Goal: Task Accomplishment & Management: Complete application form

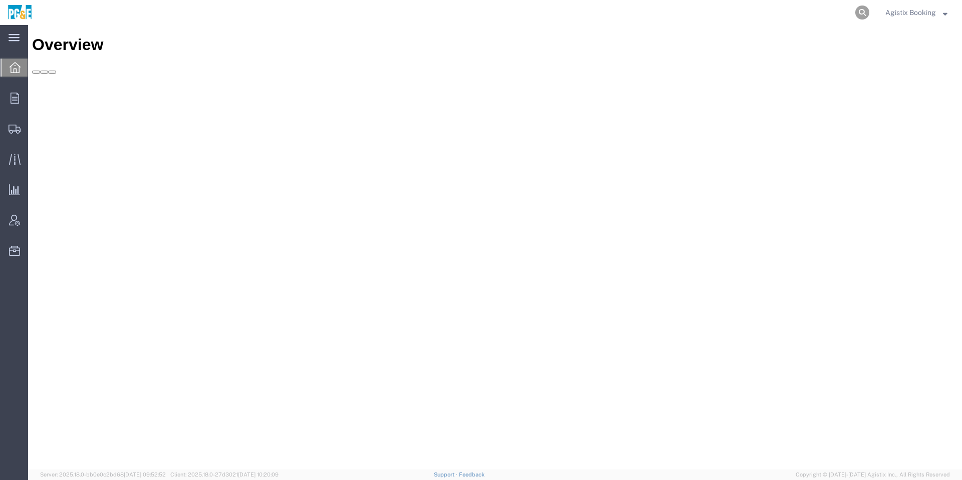
click at [865, 11] on icon at bounding box center [862, 13] width 14 height 14
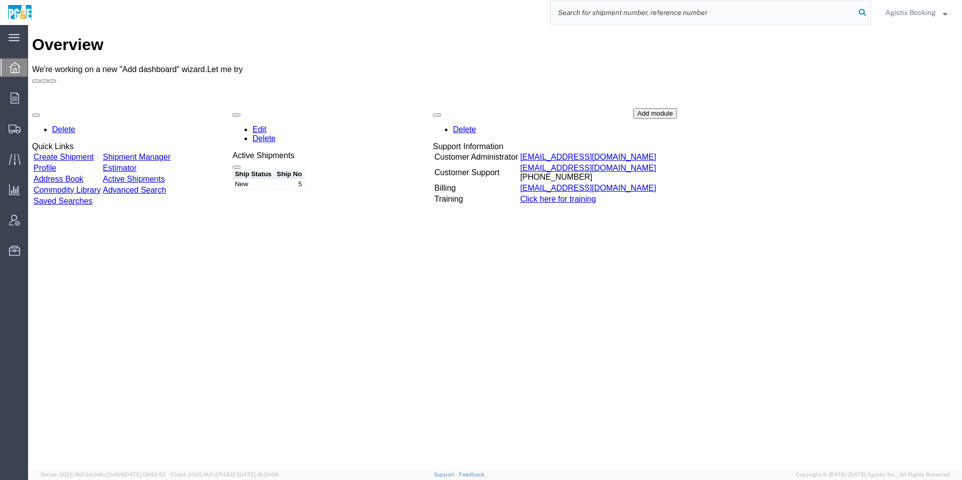
paste input "56770735"
type input "56770735"
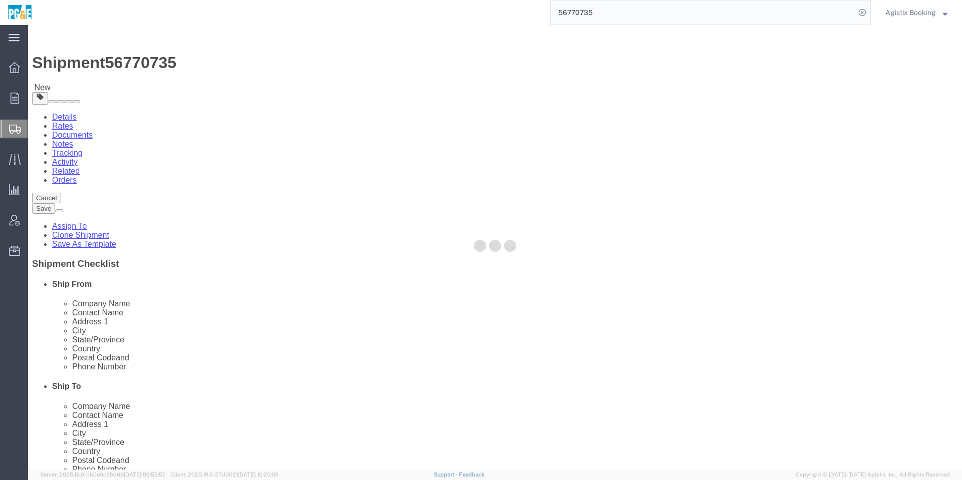
select select
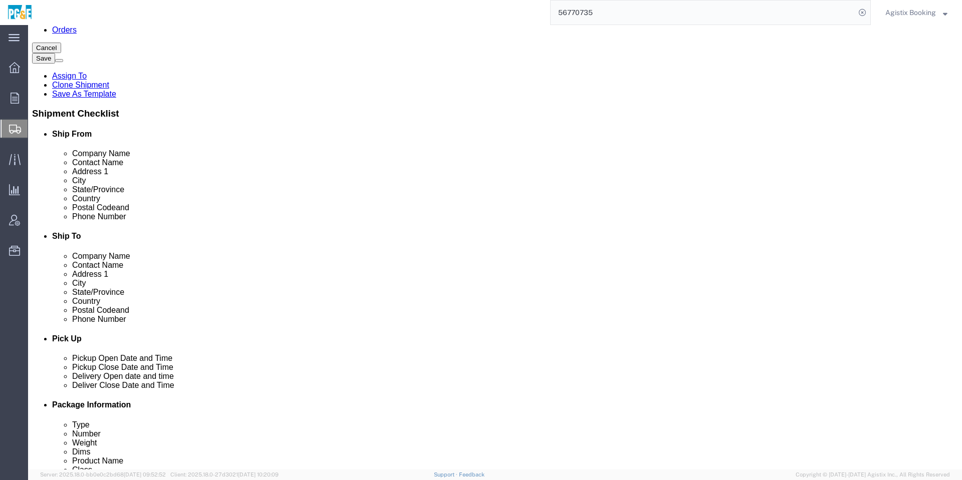
scroll to position [526, 0]
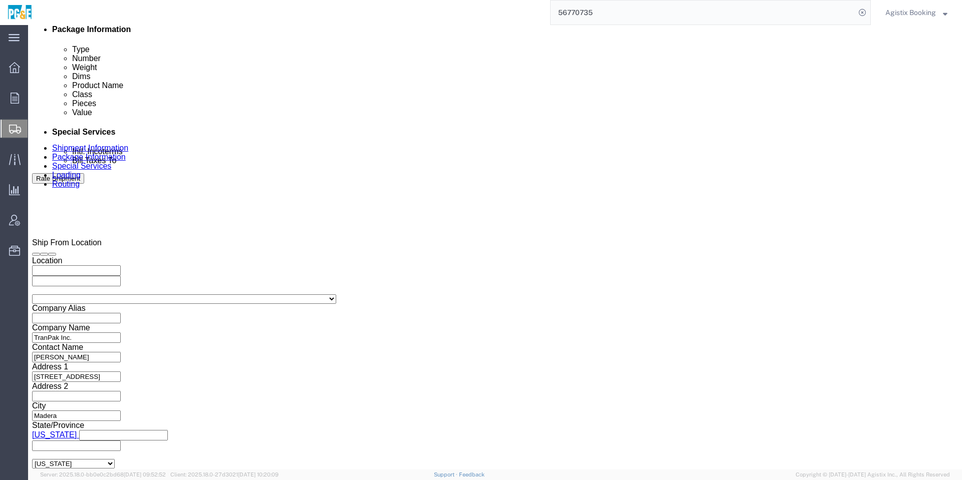
click div "Delivery Start Date Delivery Start Time Deliver Open Date and Time"
click div
click input "5:00 PM"
type input "12:00 PM"
click button "Apply"
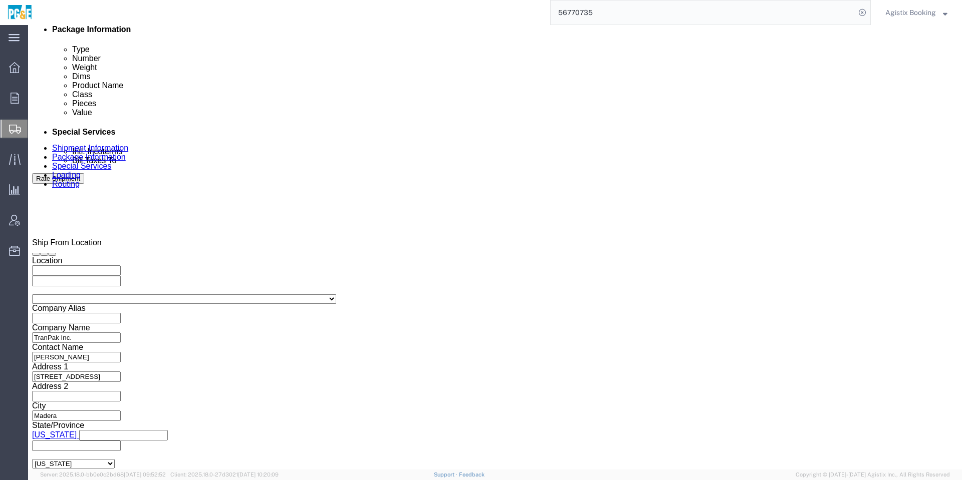
click div "Delivery Start Date Delivery Start Time Deliver Open Date and Time [DATE] 12:00…"
click div
click button "Apply"
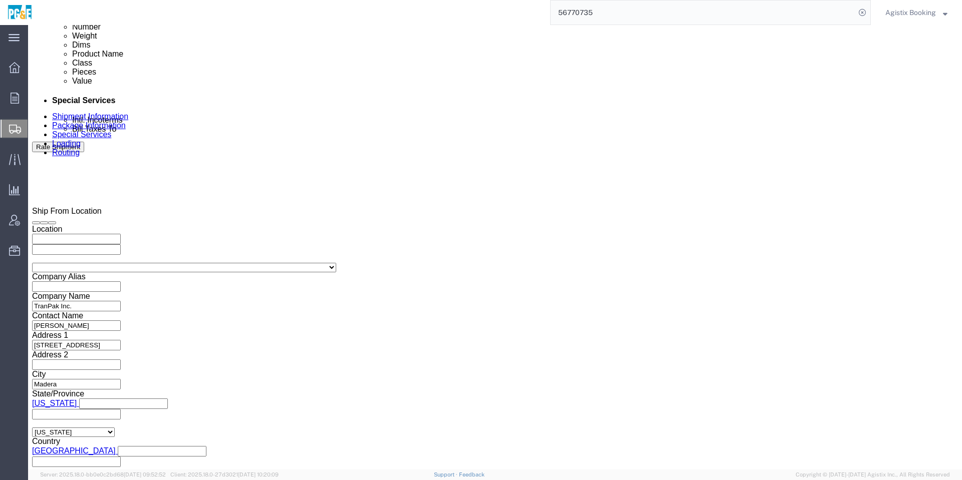
scroll to position [575, 0]
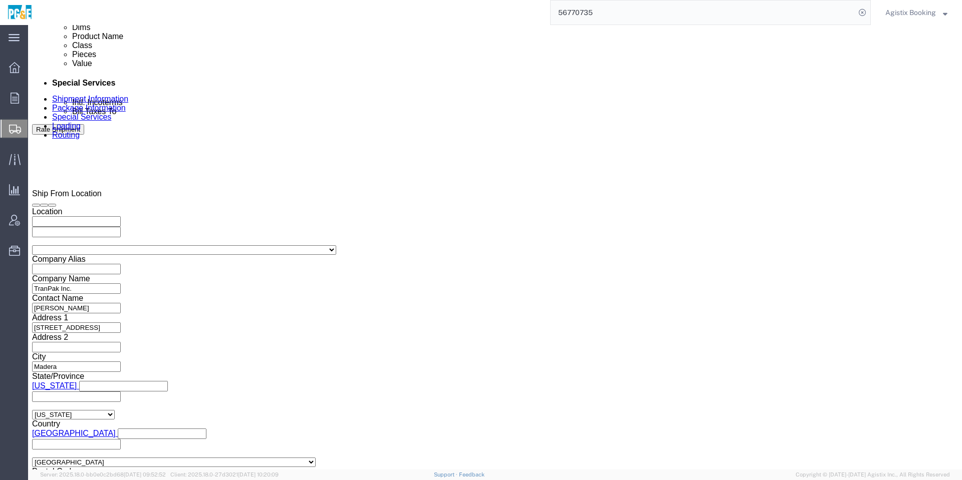
click button "Continue"
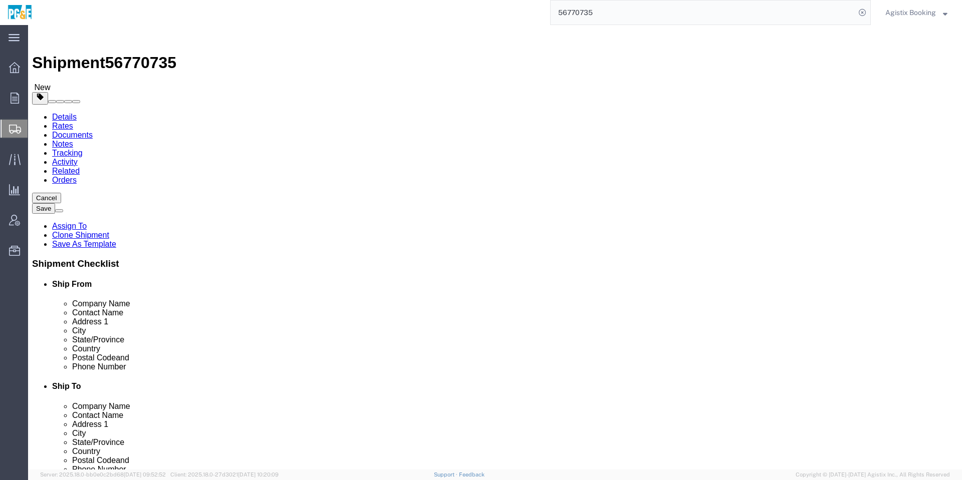
click div "2"
click input "2"
click div "Previous Continue"
click dd "176.00 USD"
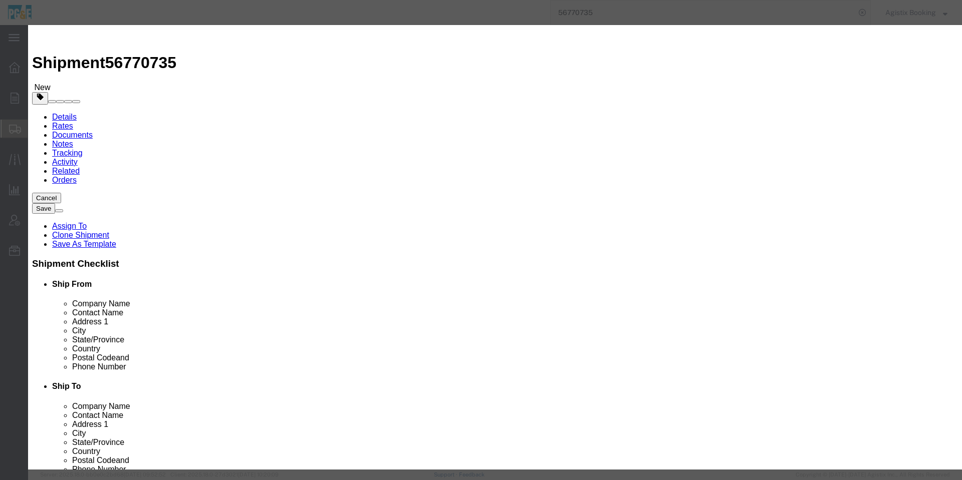
click div "Save & Add Another Save & Close Close"
click button "Save & Close"
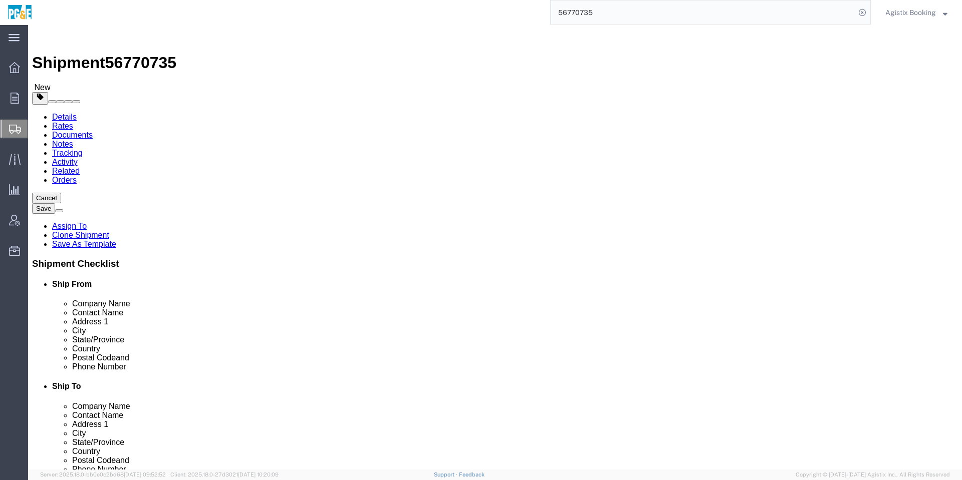
click button "Continue"
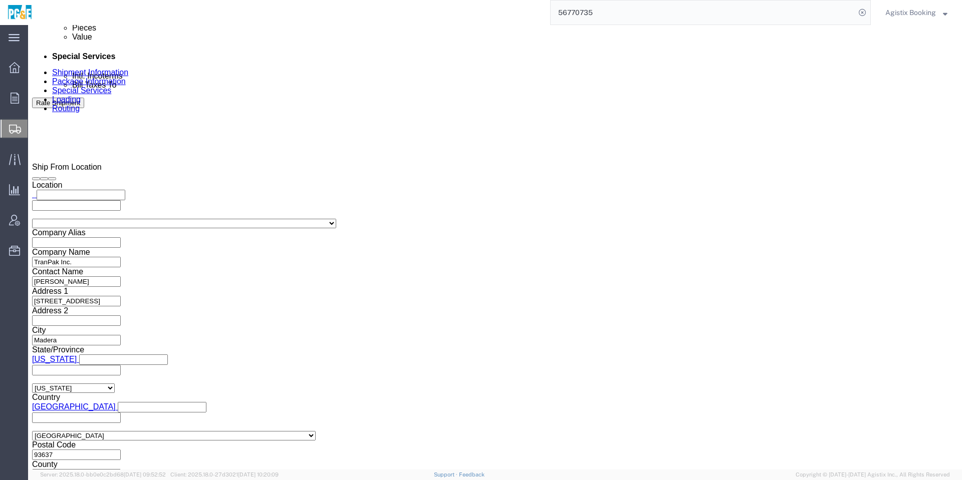
scroll to position [601, 0]
click textarea "SO47727 / PO# 0093678 Jeta Corp."
paste textarea "Shipment #47913616 has been booked. Once confirmed by the carrier, the BOL will…"
click span "56770735"
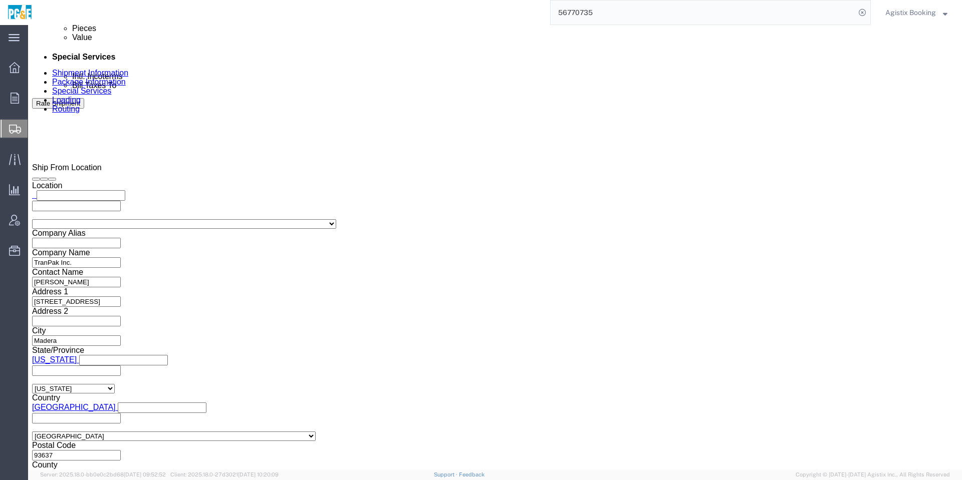
click span "56770735"
copy span "56770735"
click textarea "SO47727 / PO# 0093678 Jeta Corp."
paste textarea "56770735"
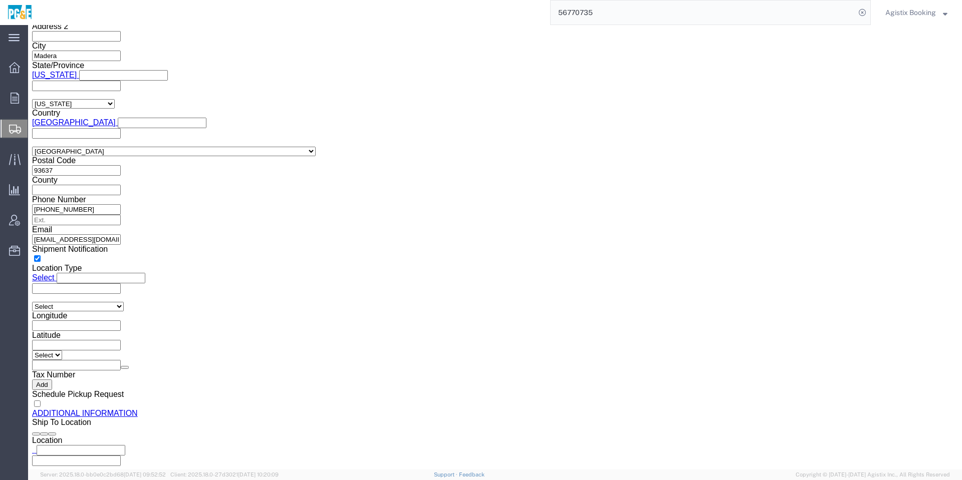
scroll to position [902, 0]
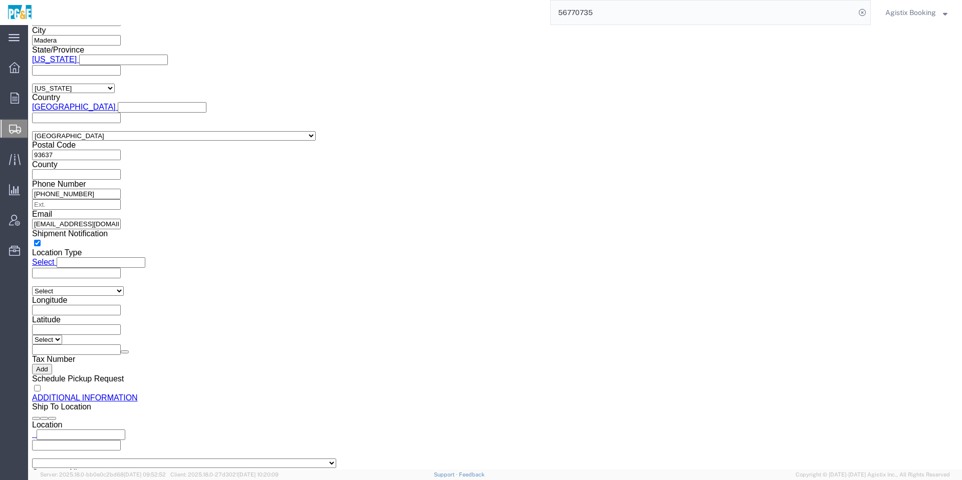
type textarea "SO47727 / PO# 0093678 Jeta Corp. Shipment #56770735 has been booked. Once confi…"
click button "Save"
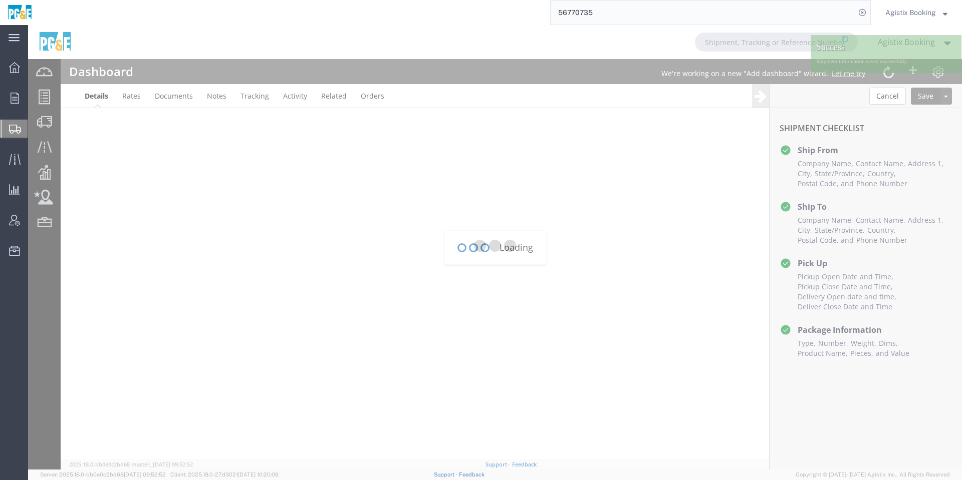
scroll to position [0, 0]
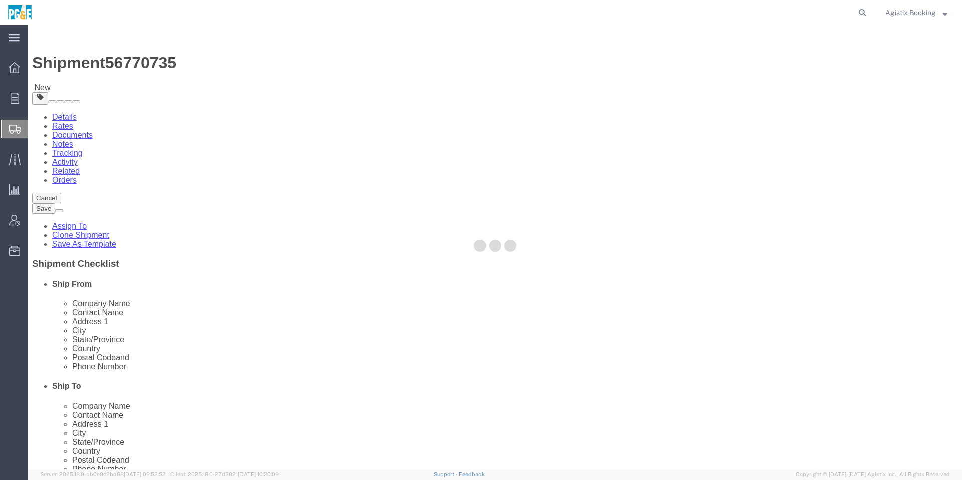
select select
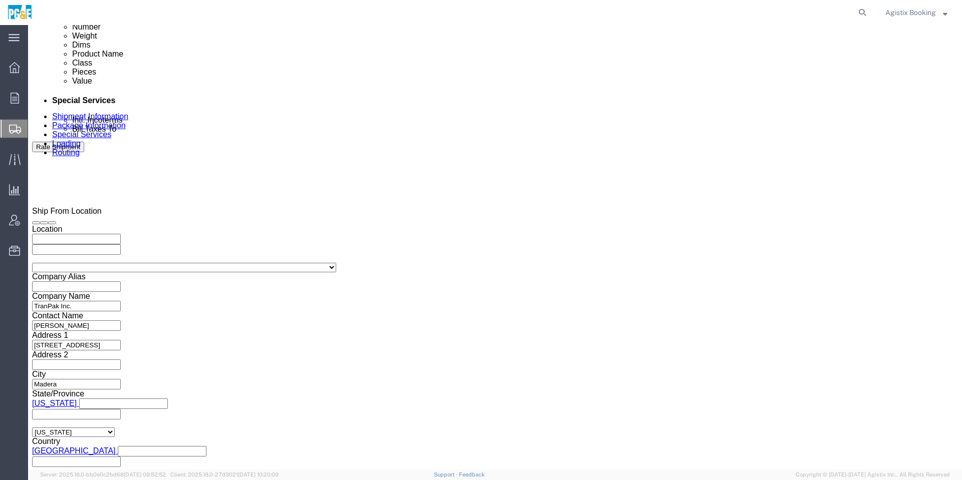
scroll to position [575, 0]
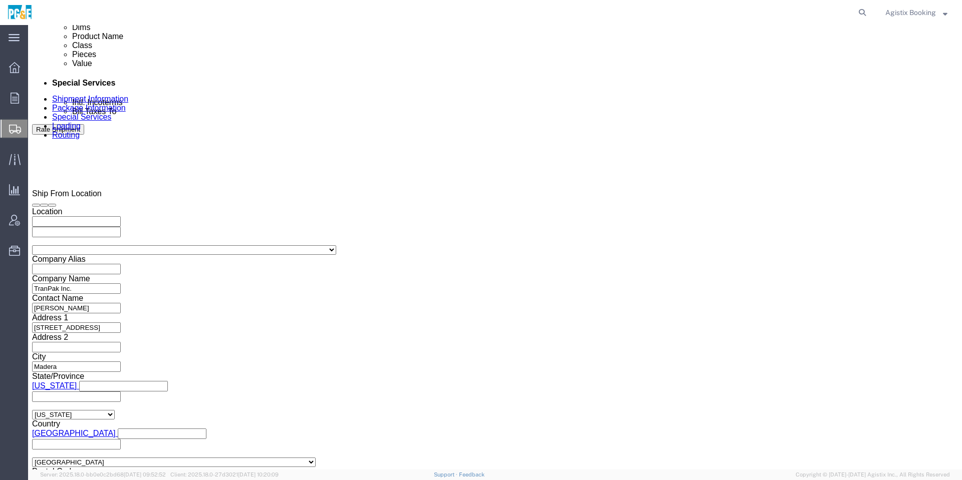
click input "3501419236"
click div "Vehicle Select Straight Truck Size Select 20 Feet 35 Feet 48 Feet 53 Feet Conta…"
click button "Continue"
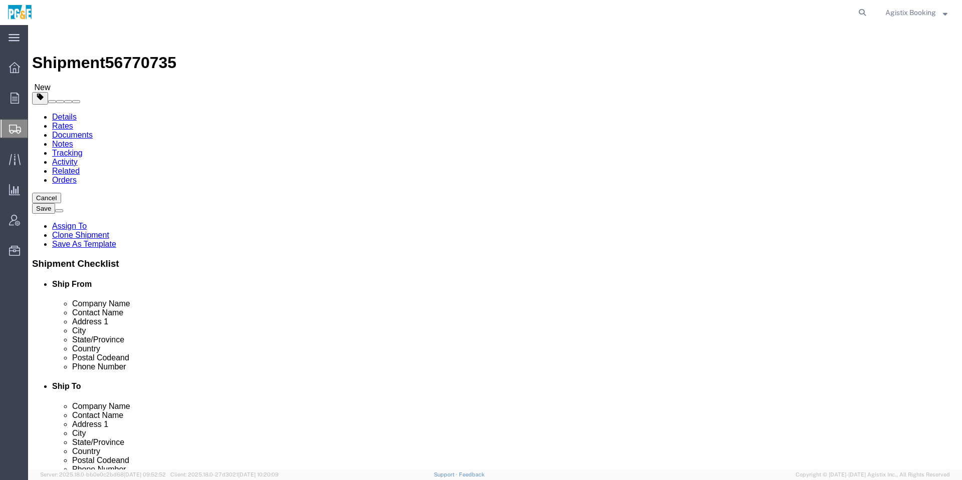
click button "Continue"
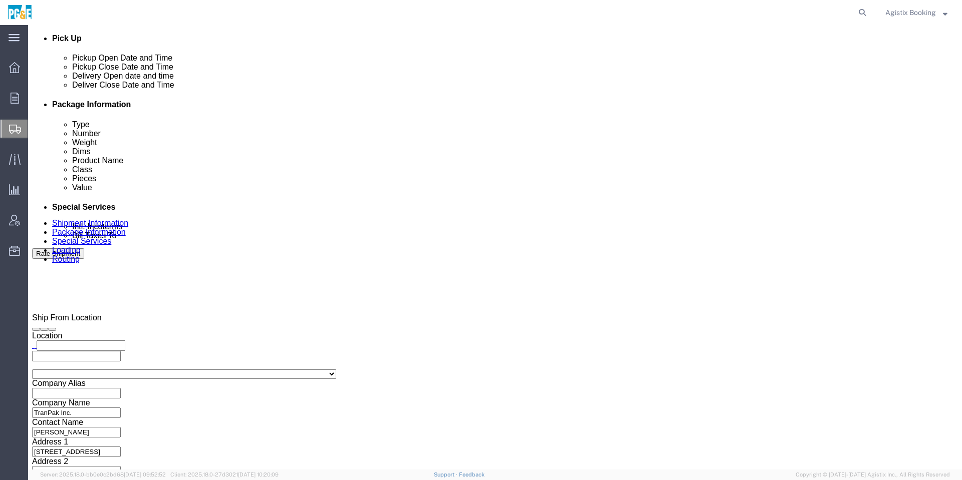
scroll to position [601, 0]
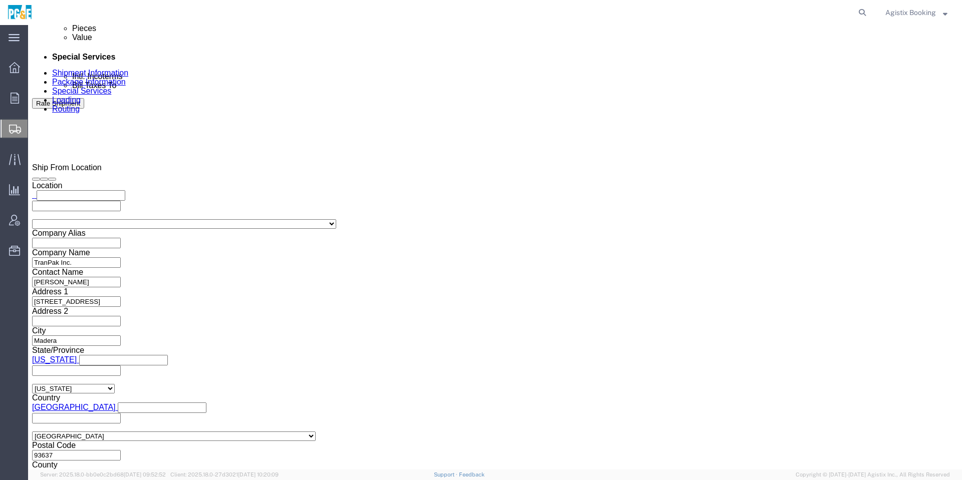
click textarea "SO47727 / PO# 0093678 Jeta Corp."
paste textarea "Shipment #47913616 has been booked. Once confirmed by the carrier, the BOL will…"
click span "56770735"
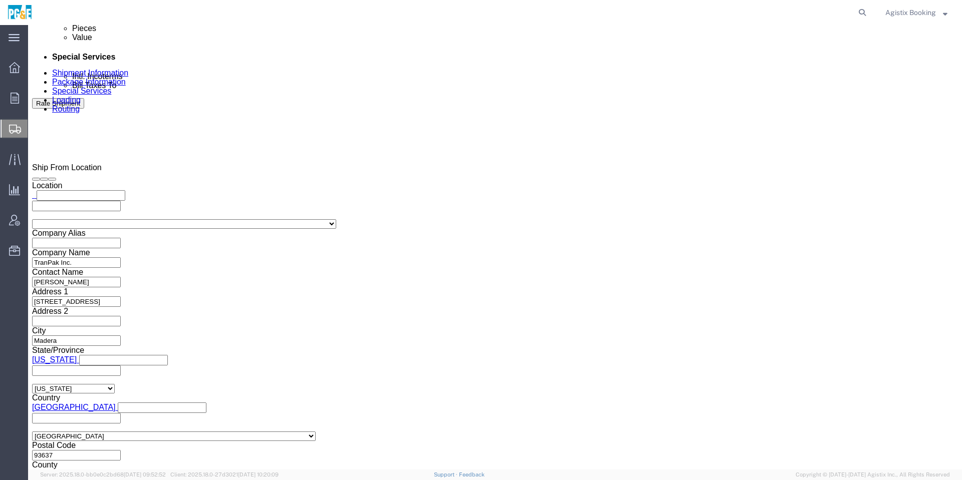
click span "56770735"
copy span "56770735"
click textarea "SO47727 / PO# 0093678 Jeta Corp."
paste textarea "56770735"
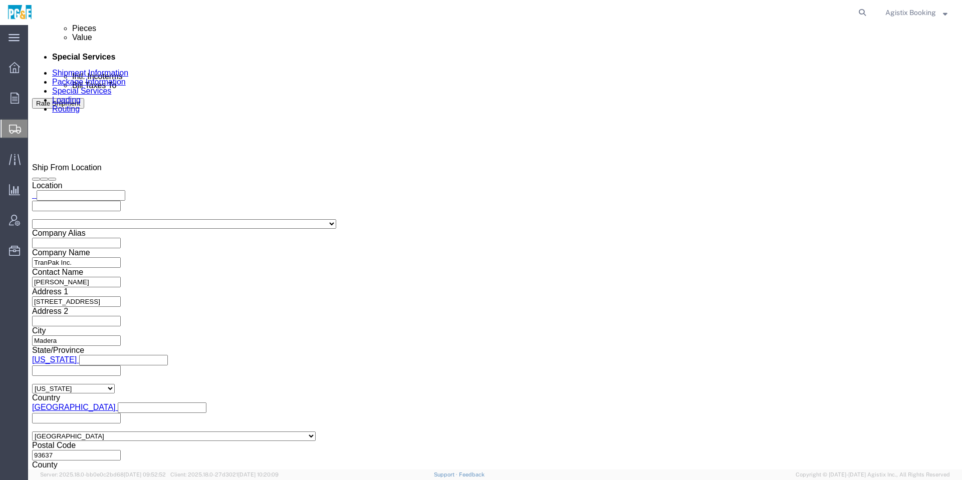
type textarea "SO47727 / PO# 0093678 Jeta Corp. Shipment #56770735 has been booked. Once confi…"
click button "Save"
click button "Rate Shipment"
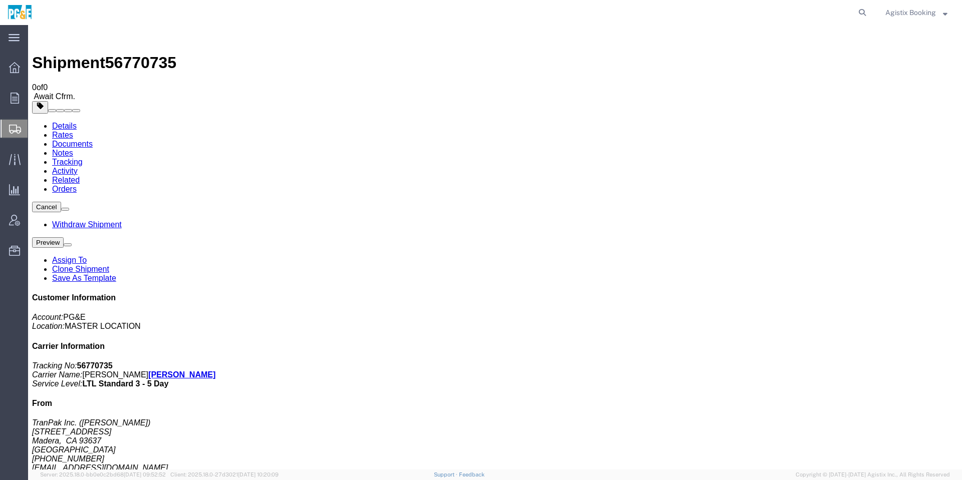
click at [930, 9] on span "Agistix Booking" at bounding box center [910, 12] width 51 height 11
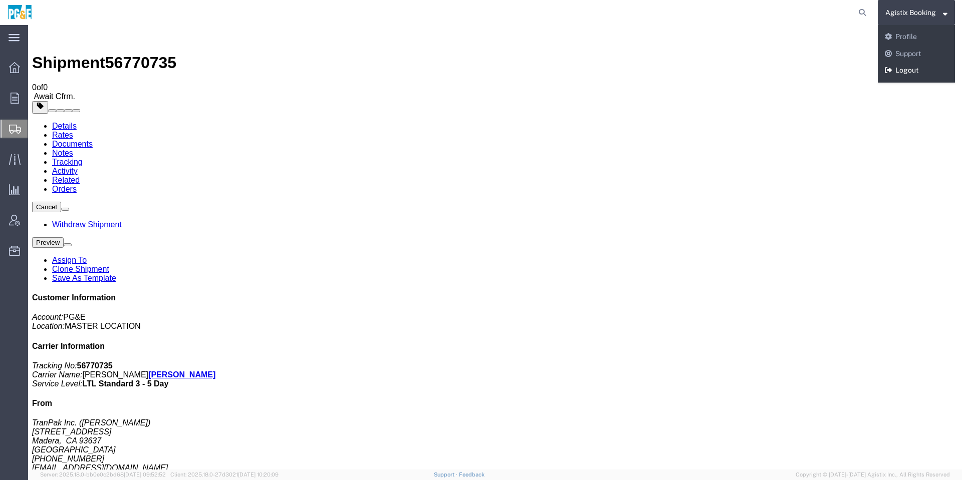
click at [916, 69] on link "Logout" at bounding box center [916, 70] width 77 height 17
